Goal: Register for event/course

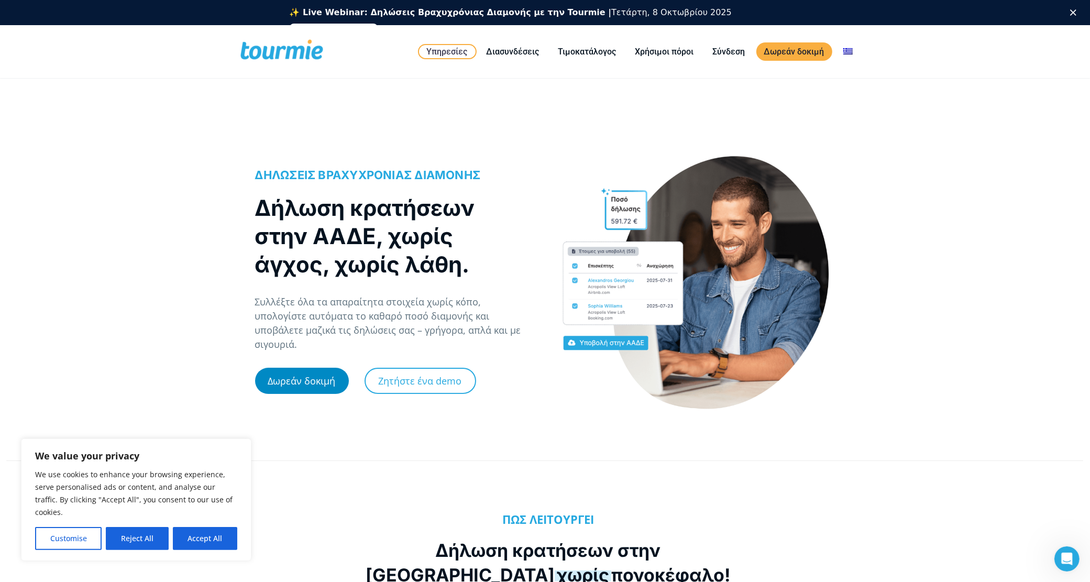
click at [315, 375] on link "Δωρεάν δοκιμή" at bounding box center [302, 381] width 94 height 26
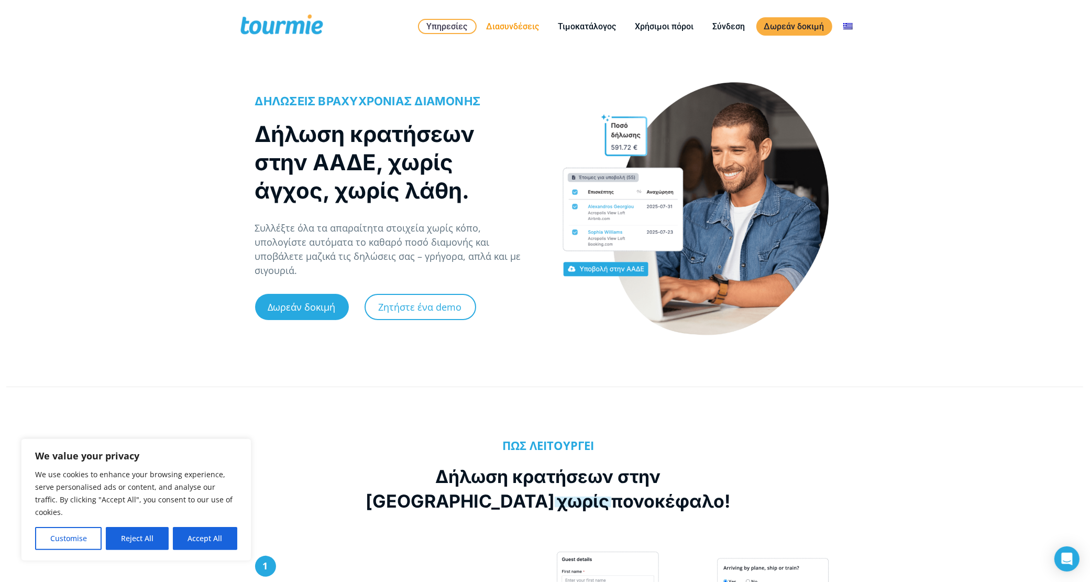
click at [509, 24] on link "Διασυνδέσεις" at bounding box center [513, 26] width 69 height 13
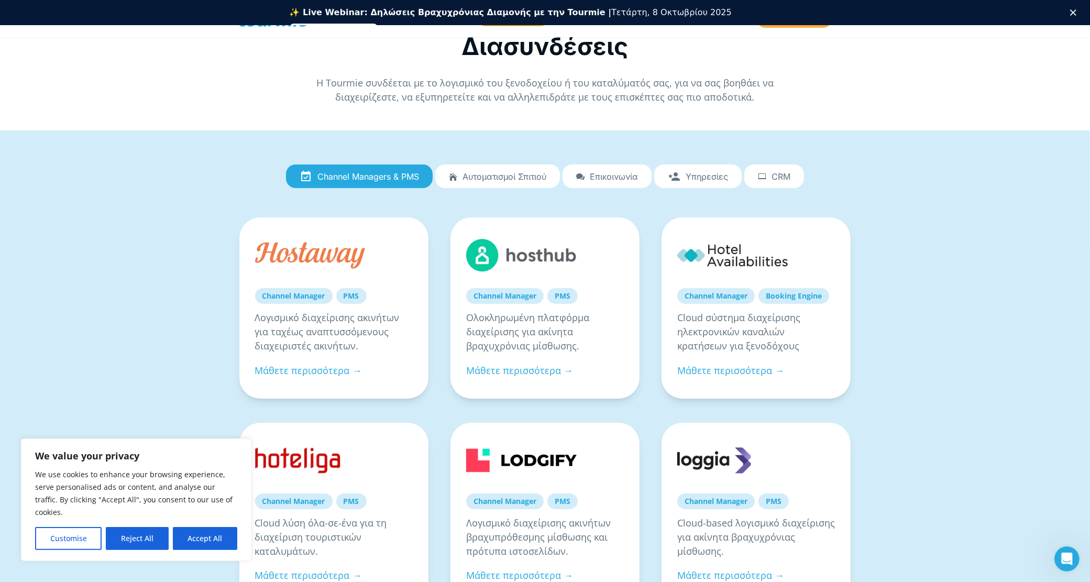
scroll to position [17, 0]
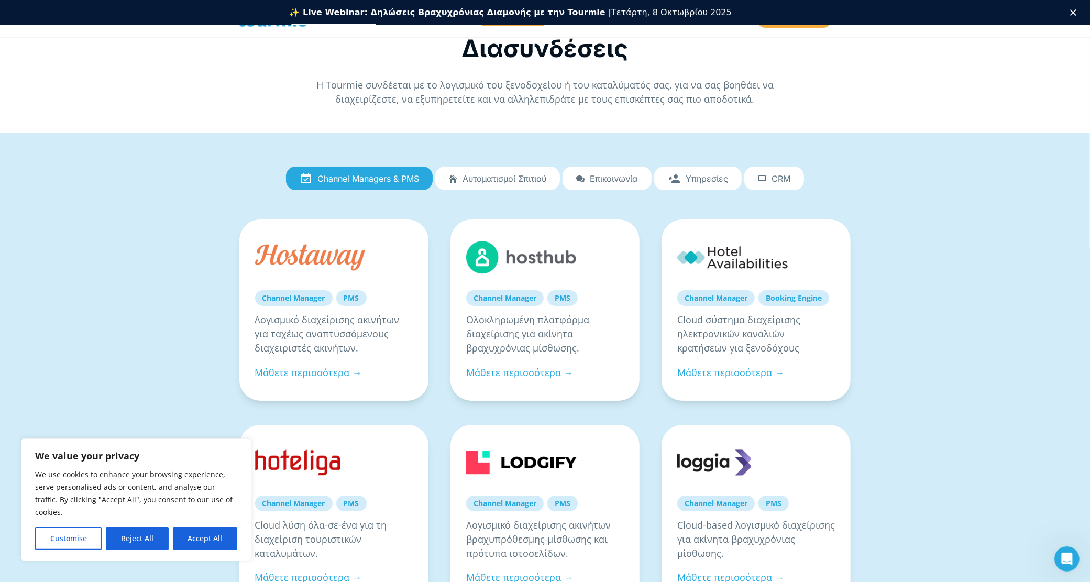
click at [541, 184] on link "Αυτοματισμοί Σπιτιού" at bounding box center [497, 179] width 125 height 24
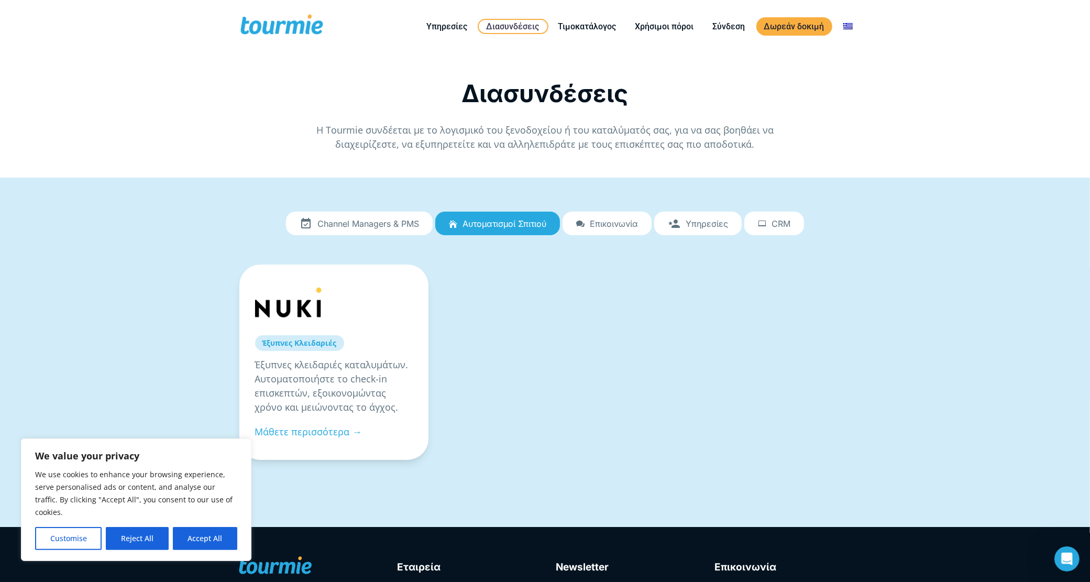
click at [601, 223] on span "Επικοινωνία" at bounding box center [614, 223] width 48 height 9
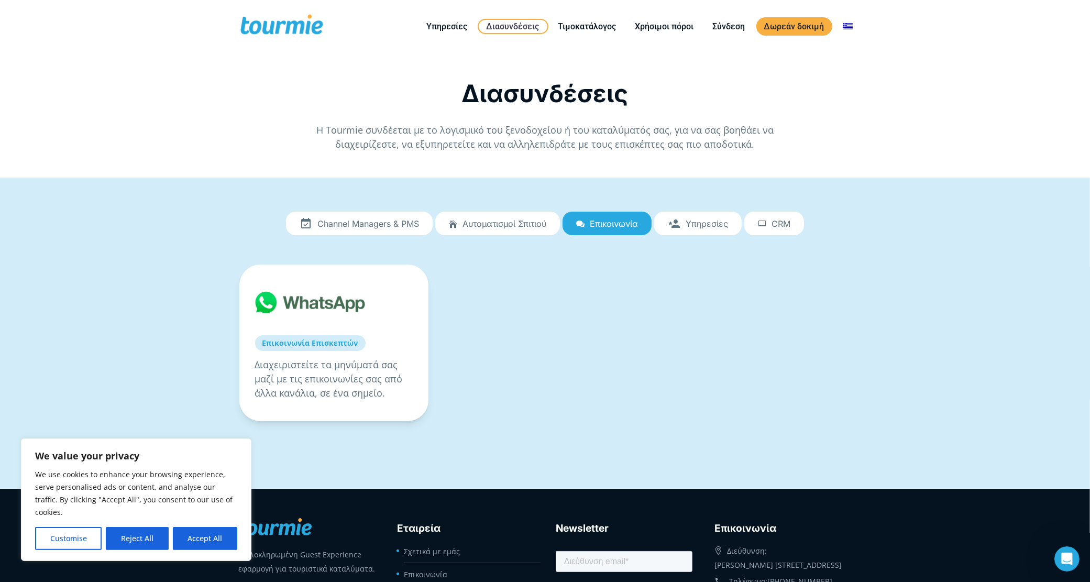
click at [688, 232] on link "Υπηρεσίες" at bounding box center [698, 224] width 88 height 24
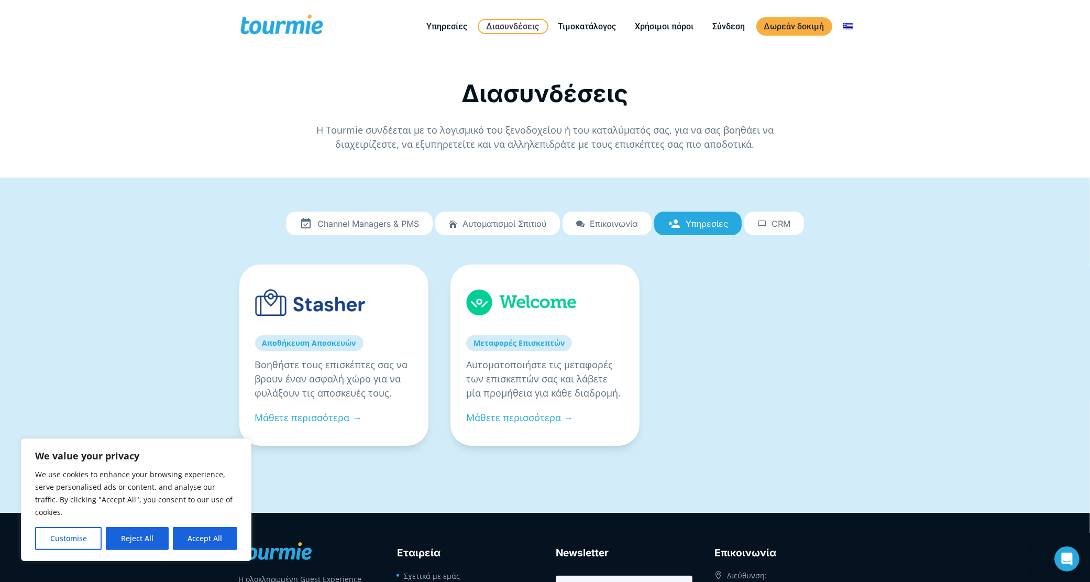
click at [783, 227] on span "CRM" at bounding box center [781, 223] width 19 height 9
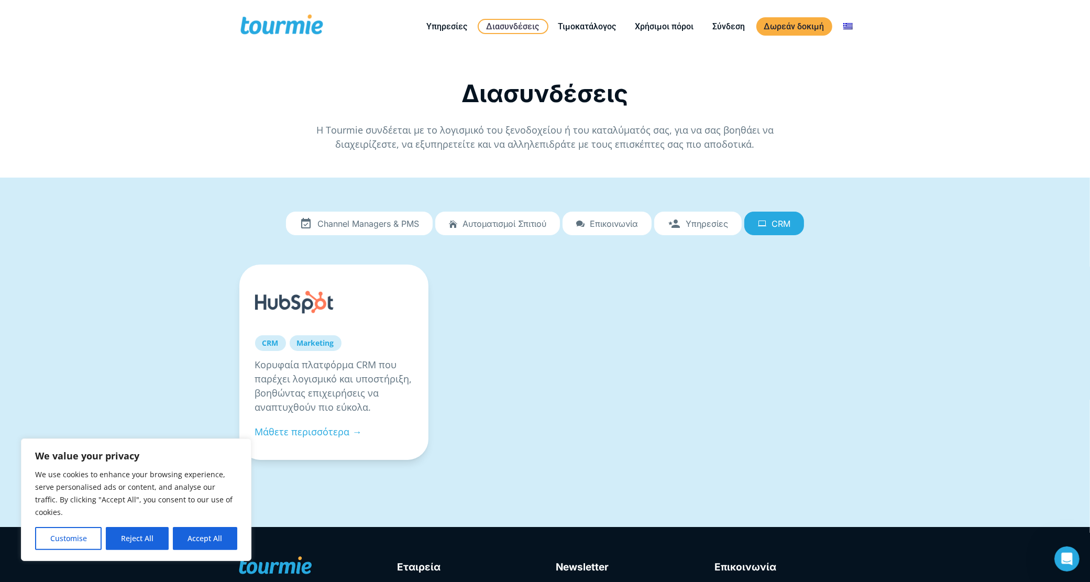
click at [363, 238] on div "CRM Marketing Κορυφαία πλατφόρμα CRM που παρέχει λογισμικό και υποστήριξη, βοηθ…" at bounding box center [545, 369] width 613 height 263
click at [378, 223] on span "Channel Managers & PMS" at bounding box center [369, 223] width 102 height 9
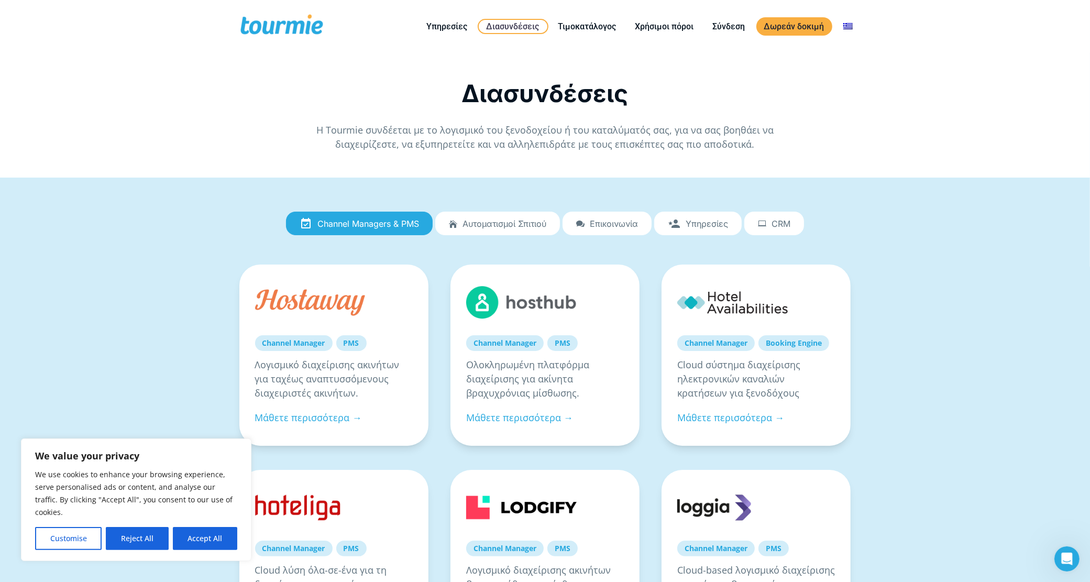
click at [201, 549] on button "Accept All" at bounding box center [205, 538] width 64 height 23
checkbox input "true"
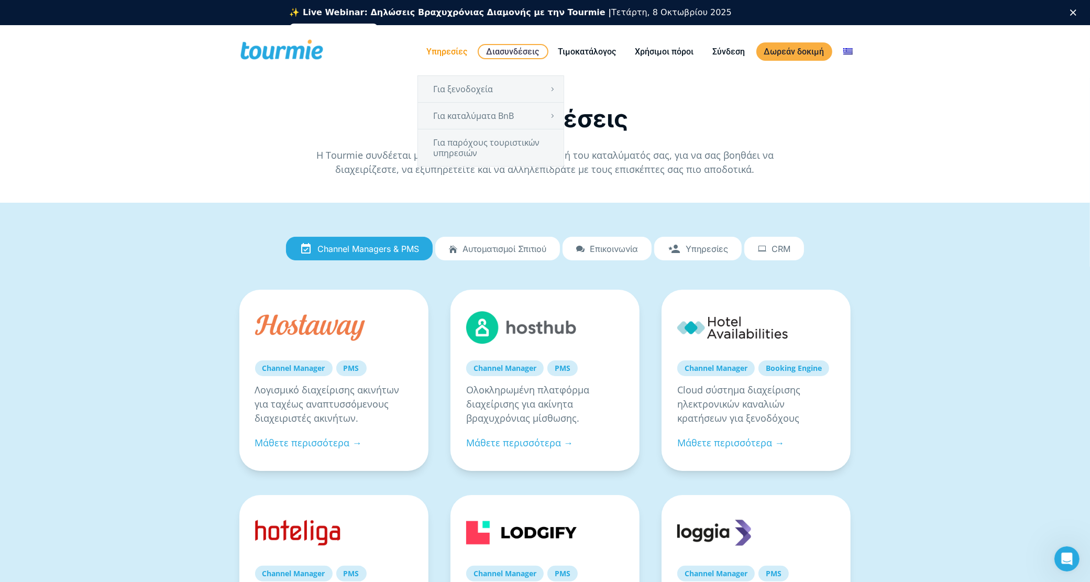
click at [430, 51] on link "Υπηρεσίες" at bounding box center [447, 51] width 57 height 13
click at [435, 46] on link "Υπηρεσίες" at bounding box center [447, 51] width 57 height 13
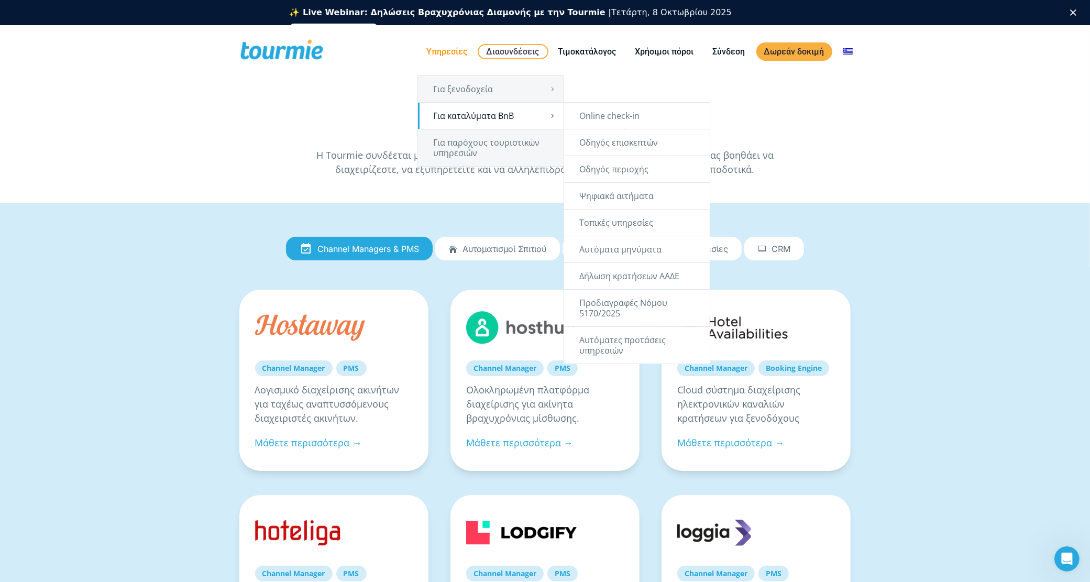
click at [478, 112] on link "Για καταλύματα BnB" at bounding box center [491, 116] width 146 height 26
click at [625, 307] on link "Προδιαγραφές Νόμου 5170/2025" at bounding box center [637, 308] width 146 height 37
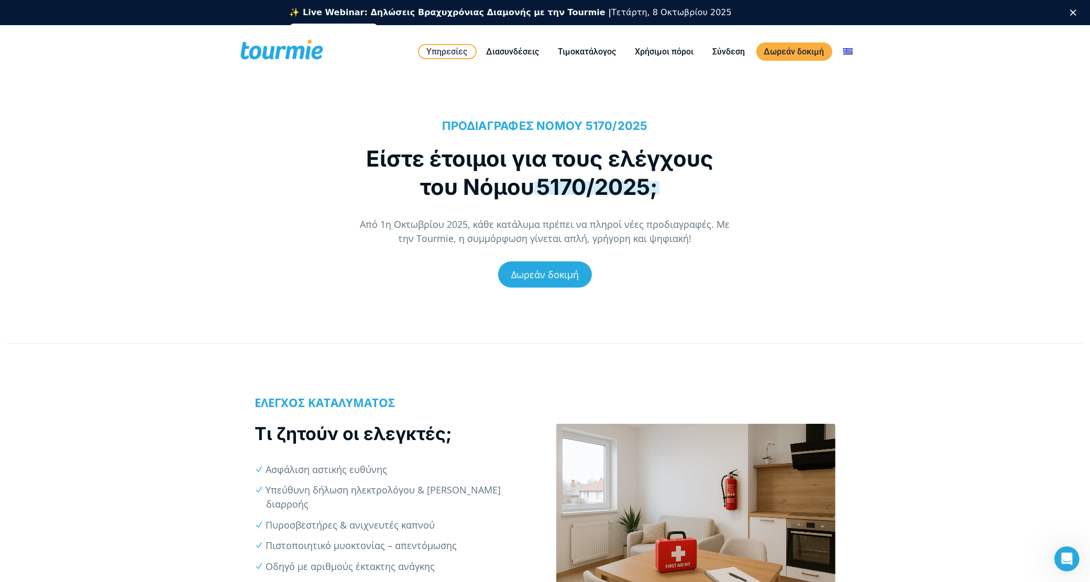
click at [960, 265] on div "ΠΡΟΔΙΑΓΡΑΦΕΣ ΝΟΜΟΥ 5170/2025 Είστε έτοιμοι για τους ελέγχους του Νόμου 5170/202…" at bounding box center [545, 210] width 1090 height 227
click at [378, 24] on link "Εγγραφείτε δωρεάν" at bounding box center [334, 30] width 89 height 13
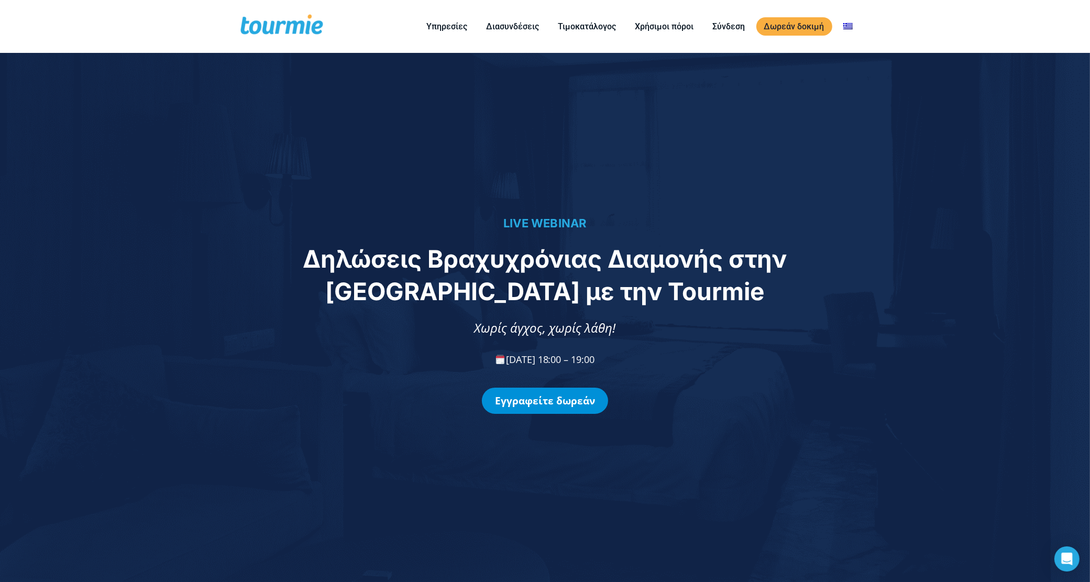
click at [581, 408] on link "Εγγραφείτε δωρεάν" at bounding box center [545, 401] width 126 height 26
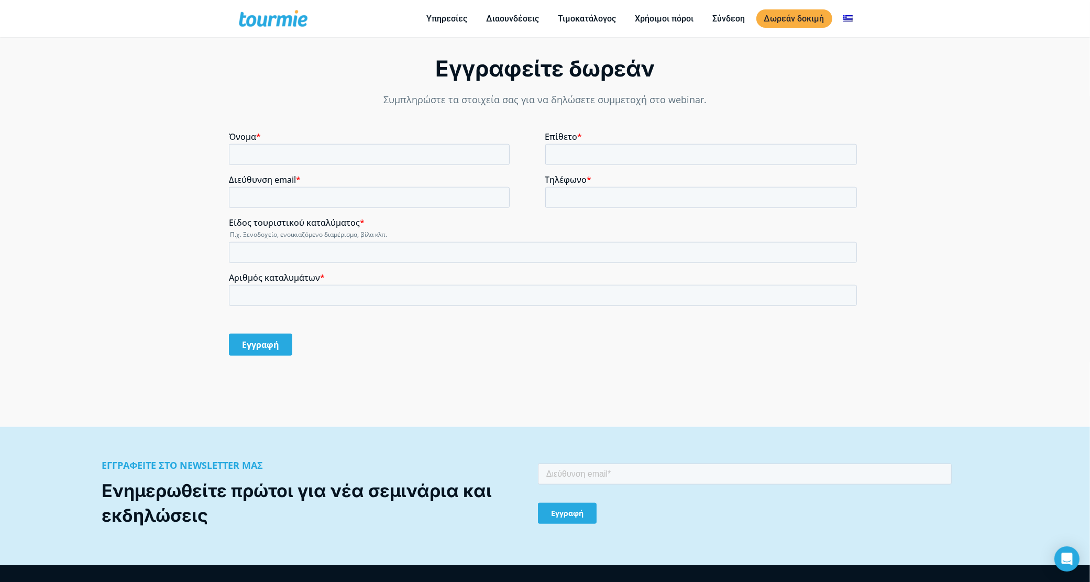
scroll to position [973, 0]
